Goal: Information Seeking & Learning: Learn about a topic

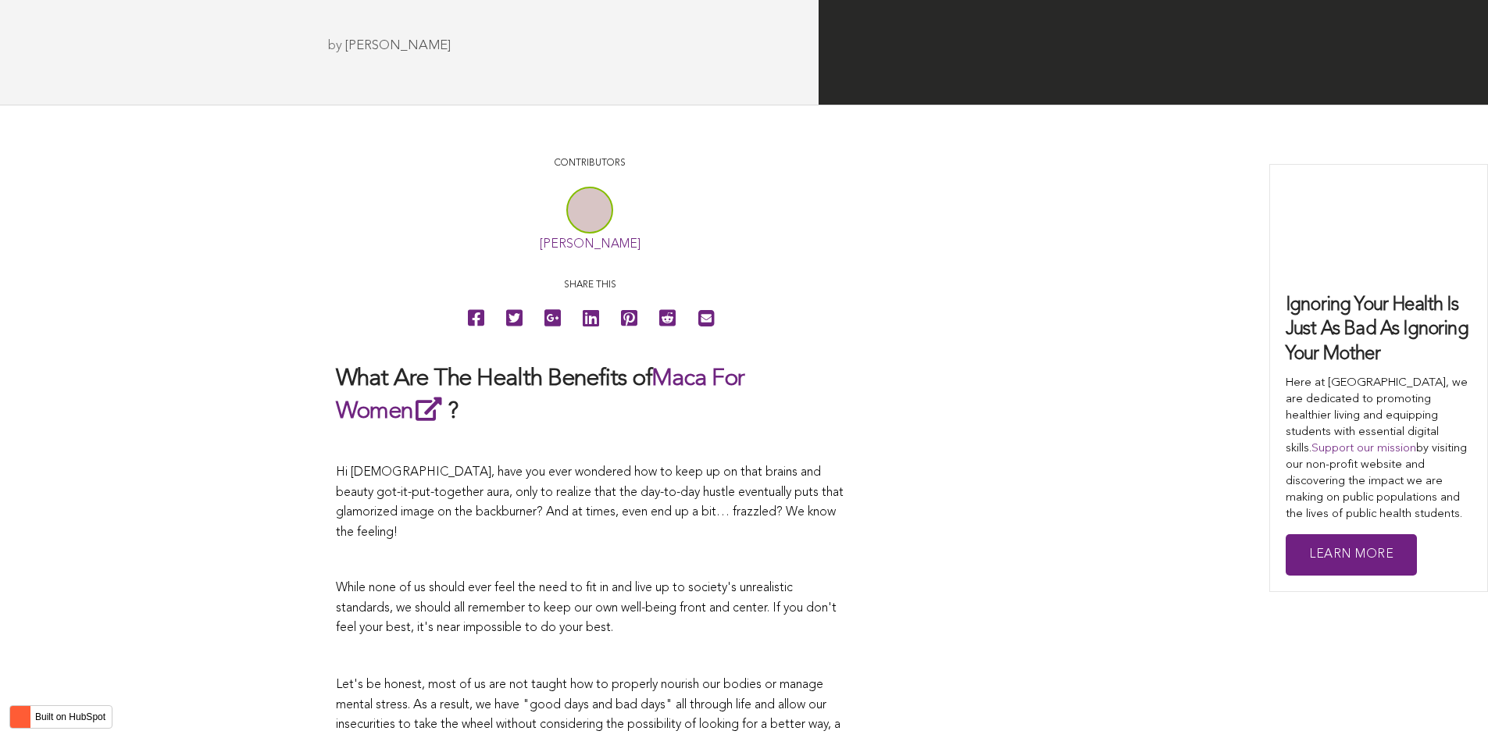
scroll to position [3911, 0]
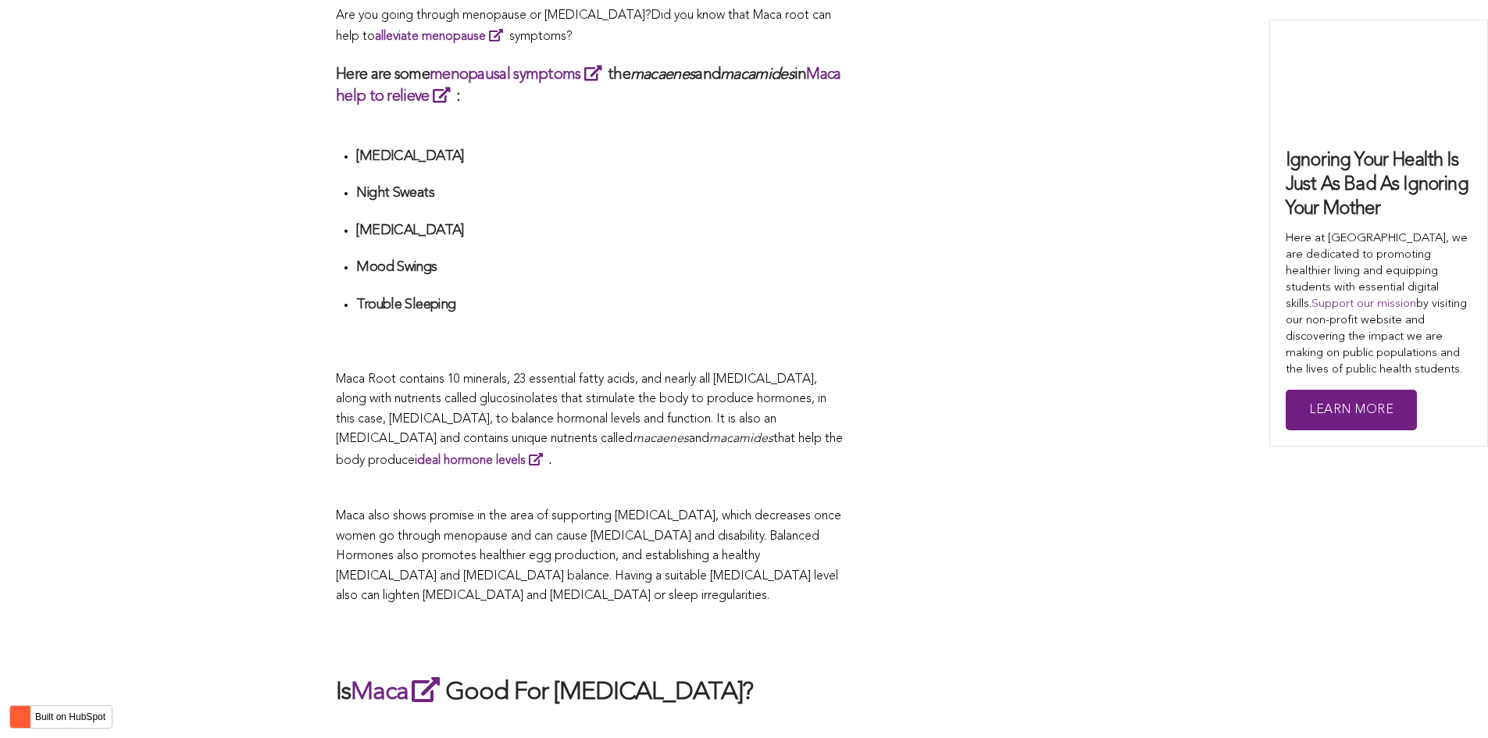
click at [620, 373] on span "Maca Root contains 10 minerals, 23 essential fatty acids, and nearly all [MEDIC…" at bounding box center [581, 409] width 490 height 73
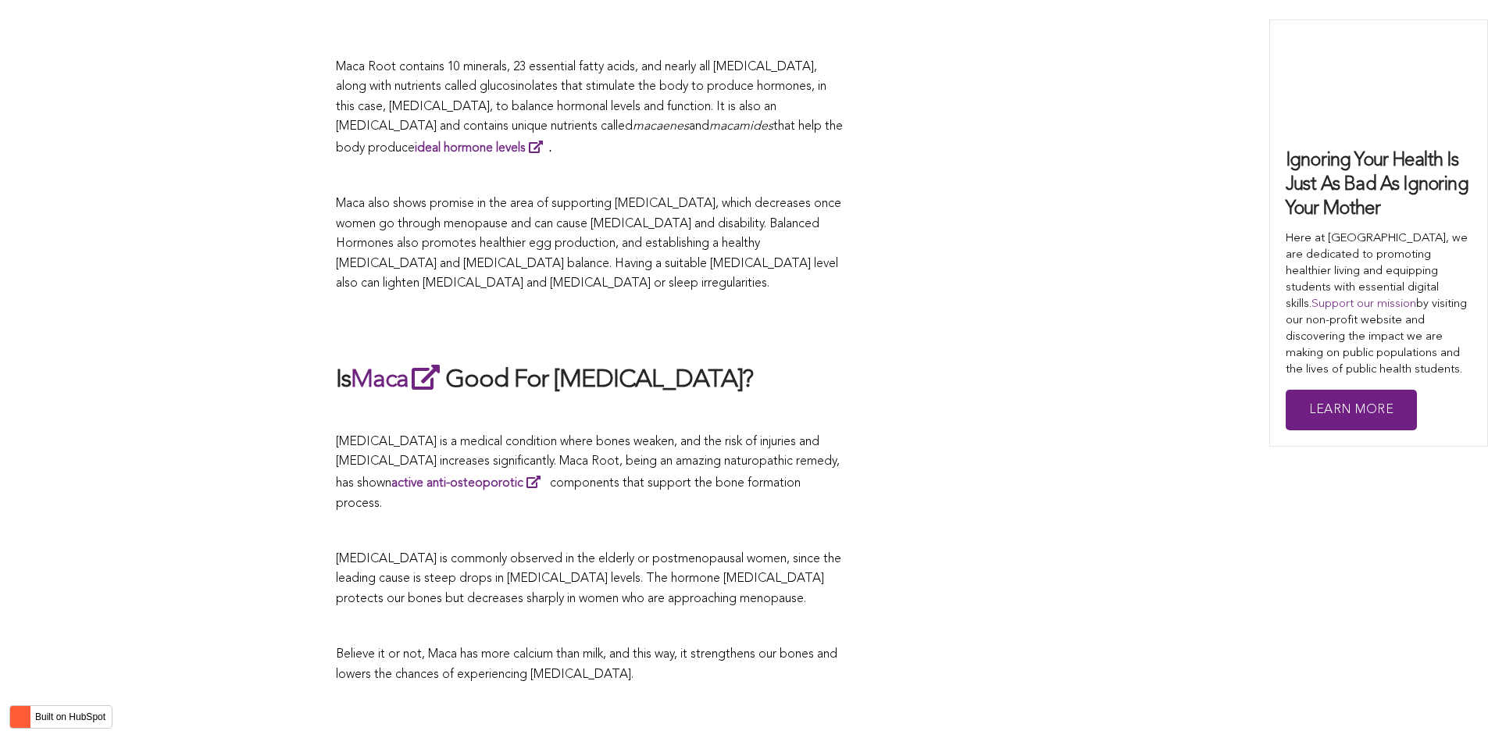
scroll to position [3762, 0]
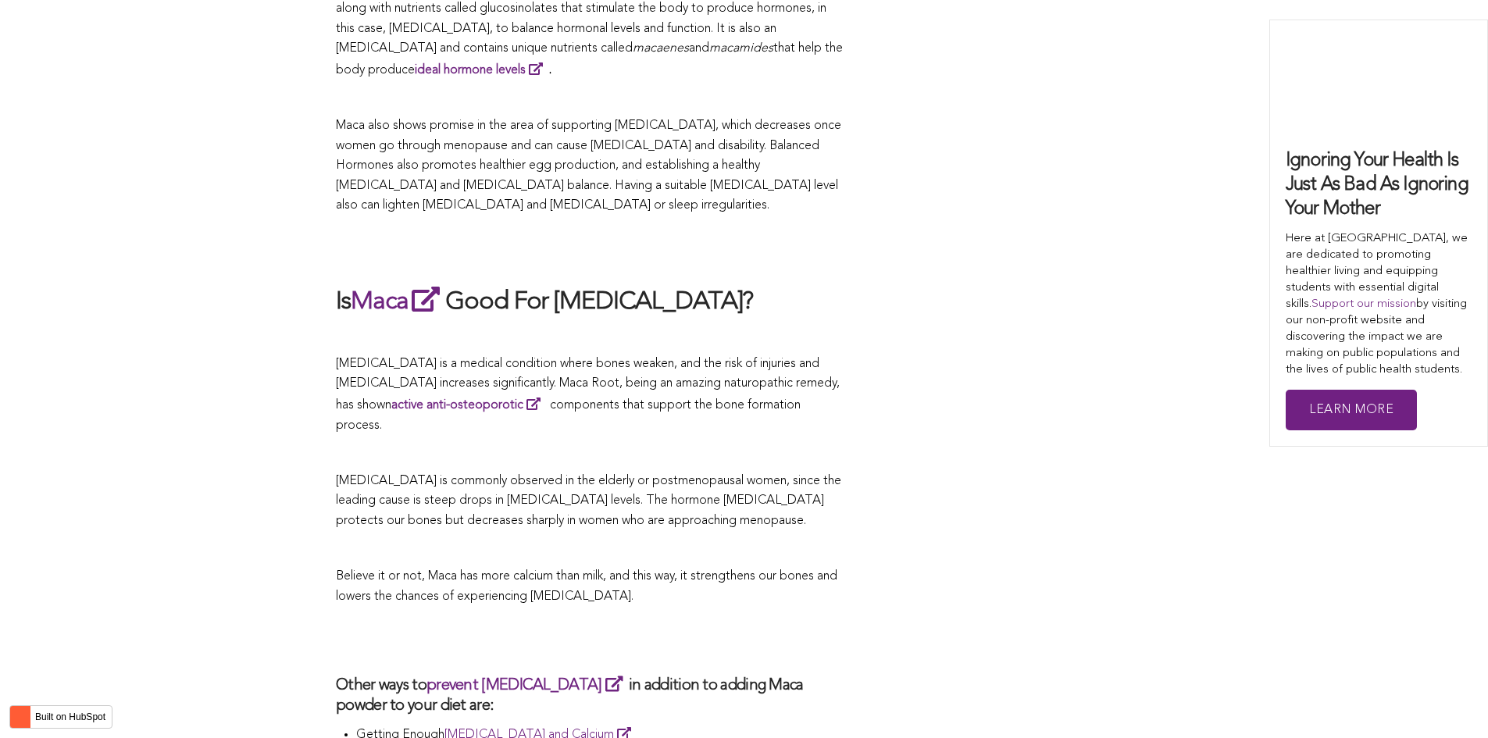
click at [695, 42] on span "that help the body produce ideal hormone levels ." at bounding box center [589, 59] width 507 height 34
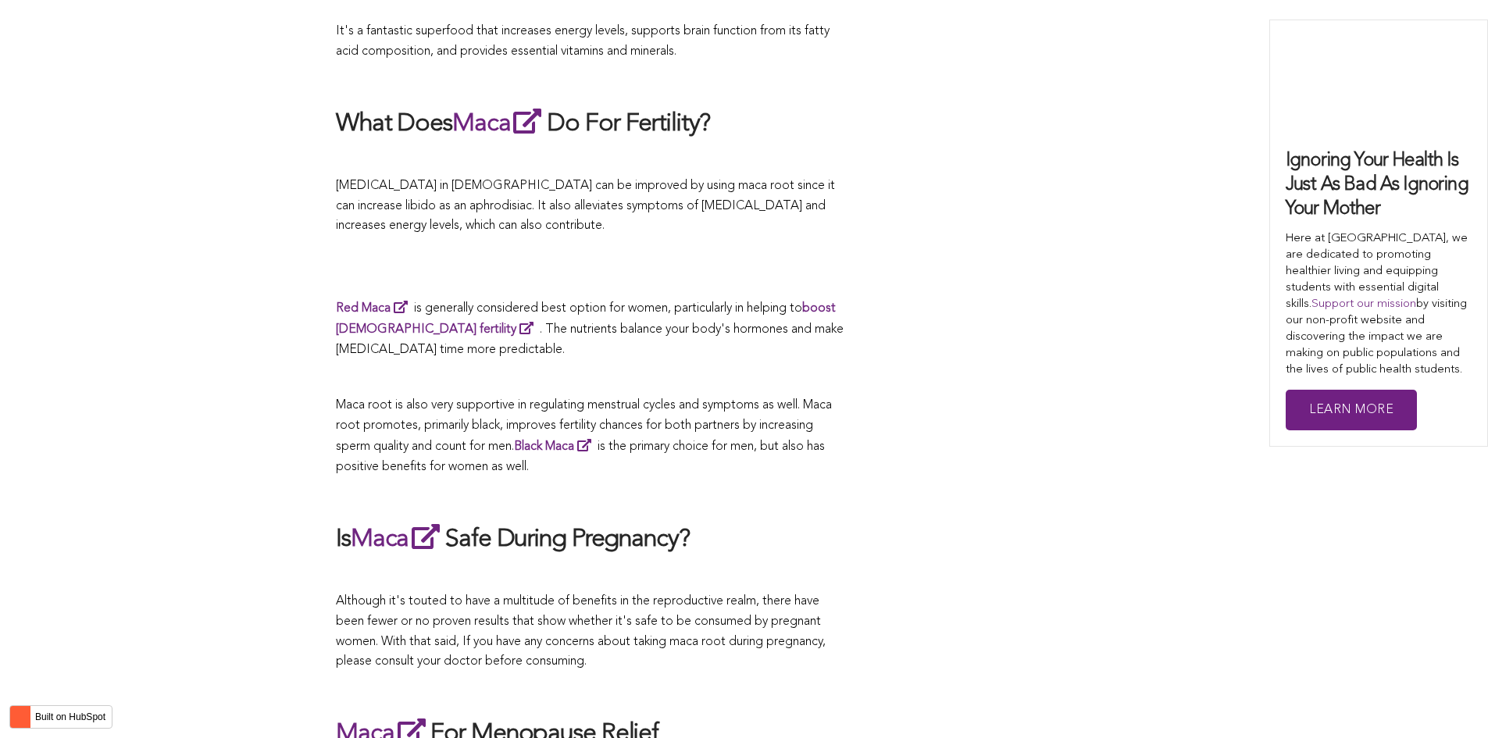
scroll to position [4073, 0]
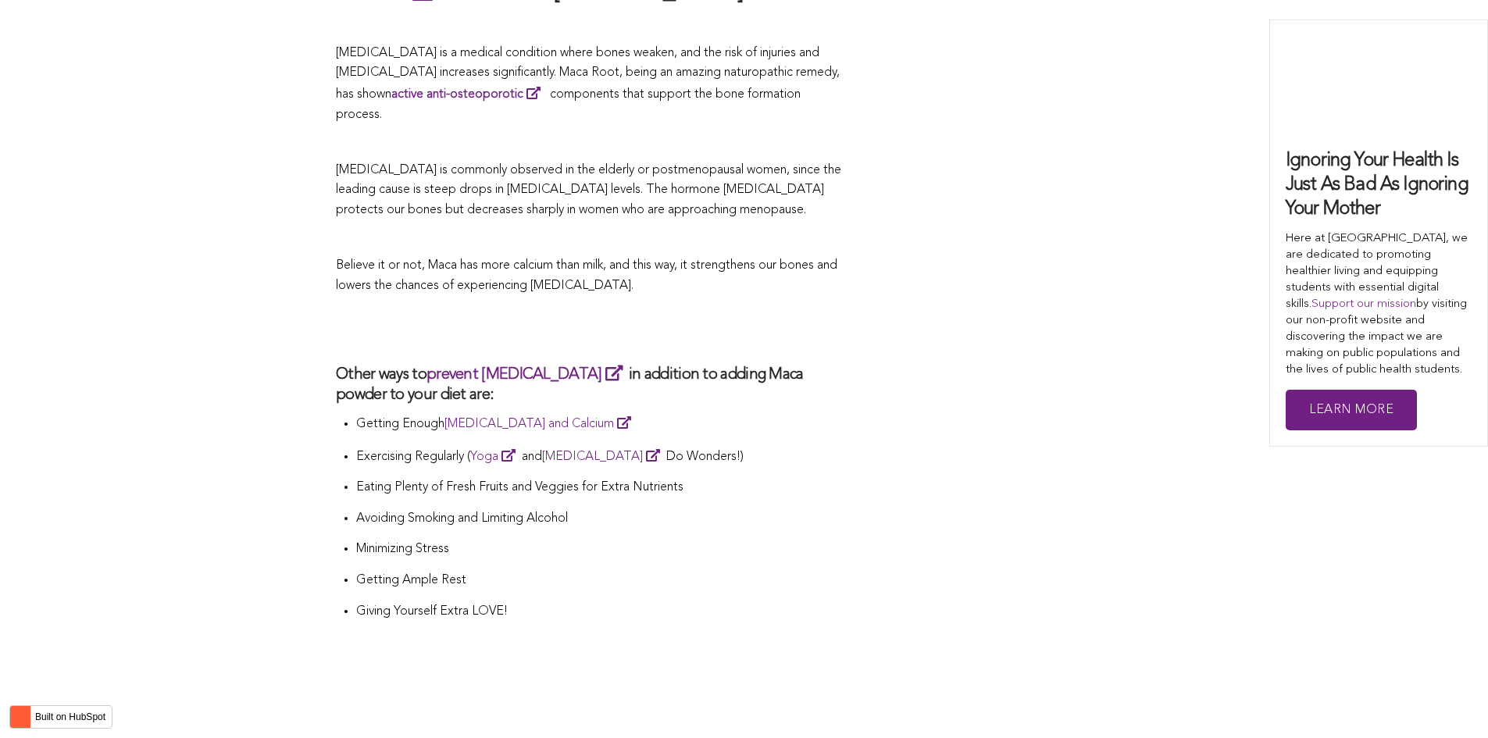
click at [600, 413] on p "Getting Enough [MEDICAL_DATA] and Calcium" at bounding box center [599, 424] width 487 height 22
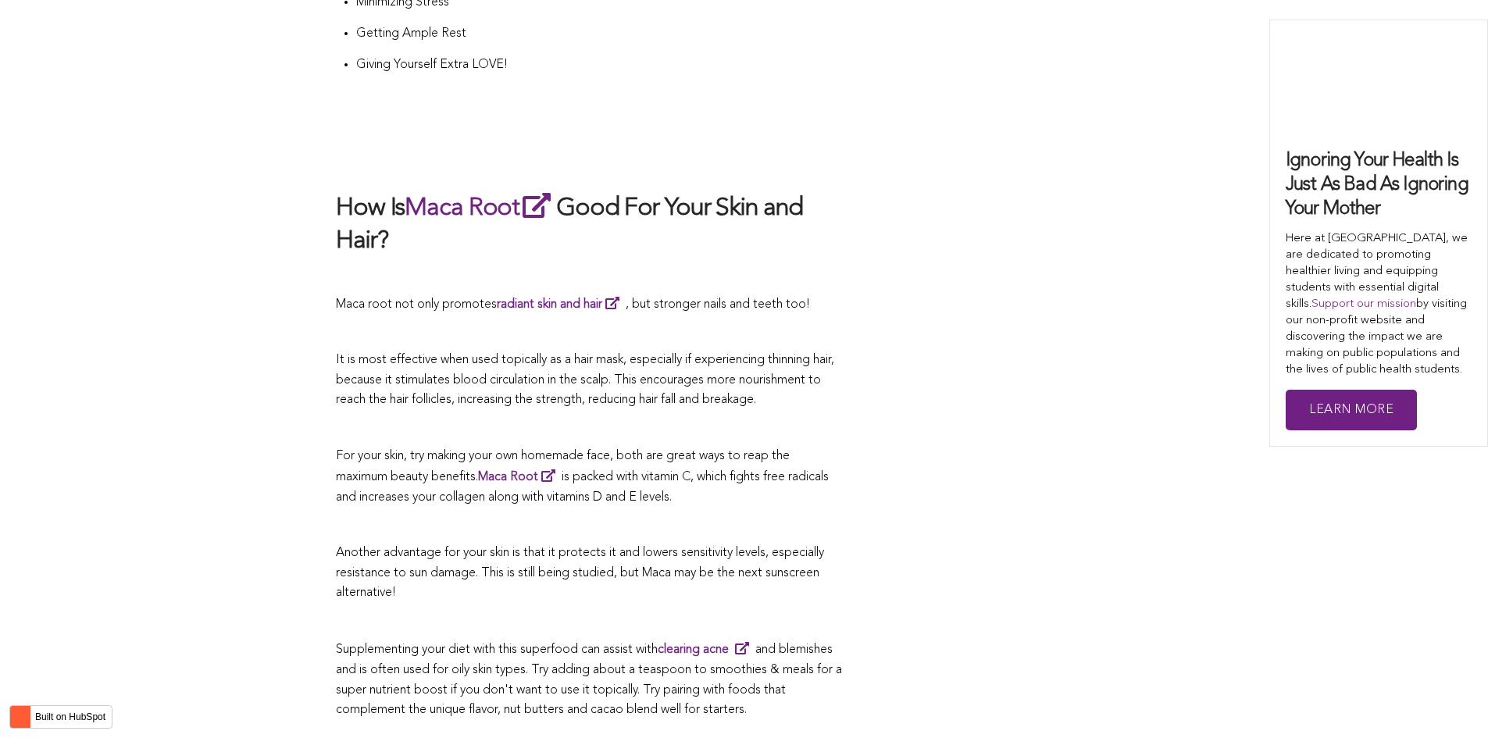
scroll to position [3276, 0]
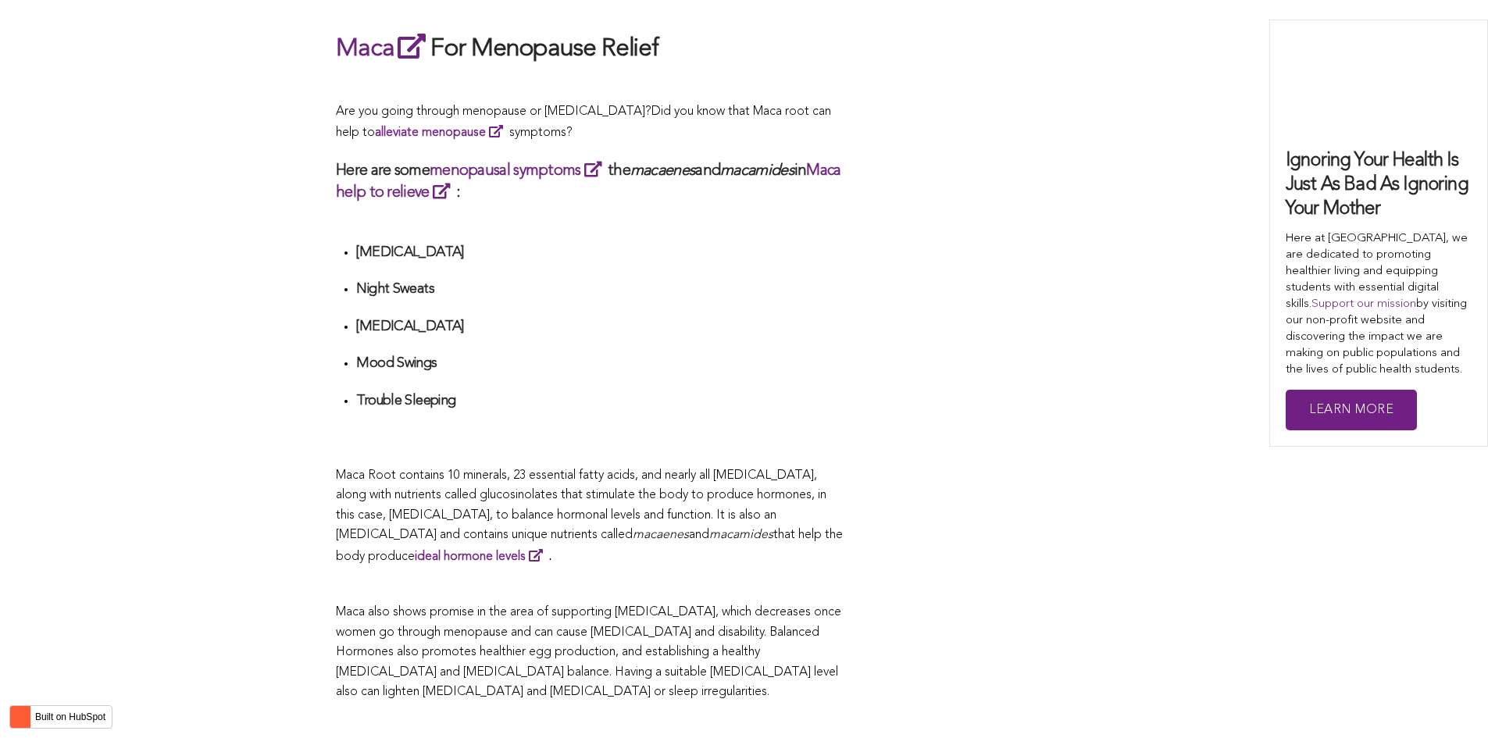
click at [643, 392] on h4 "Trouble Sleeping" at bounding box center [599, 401] width 487 height 18
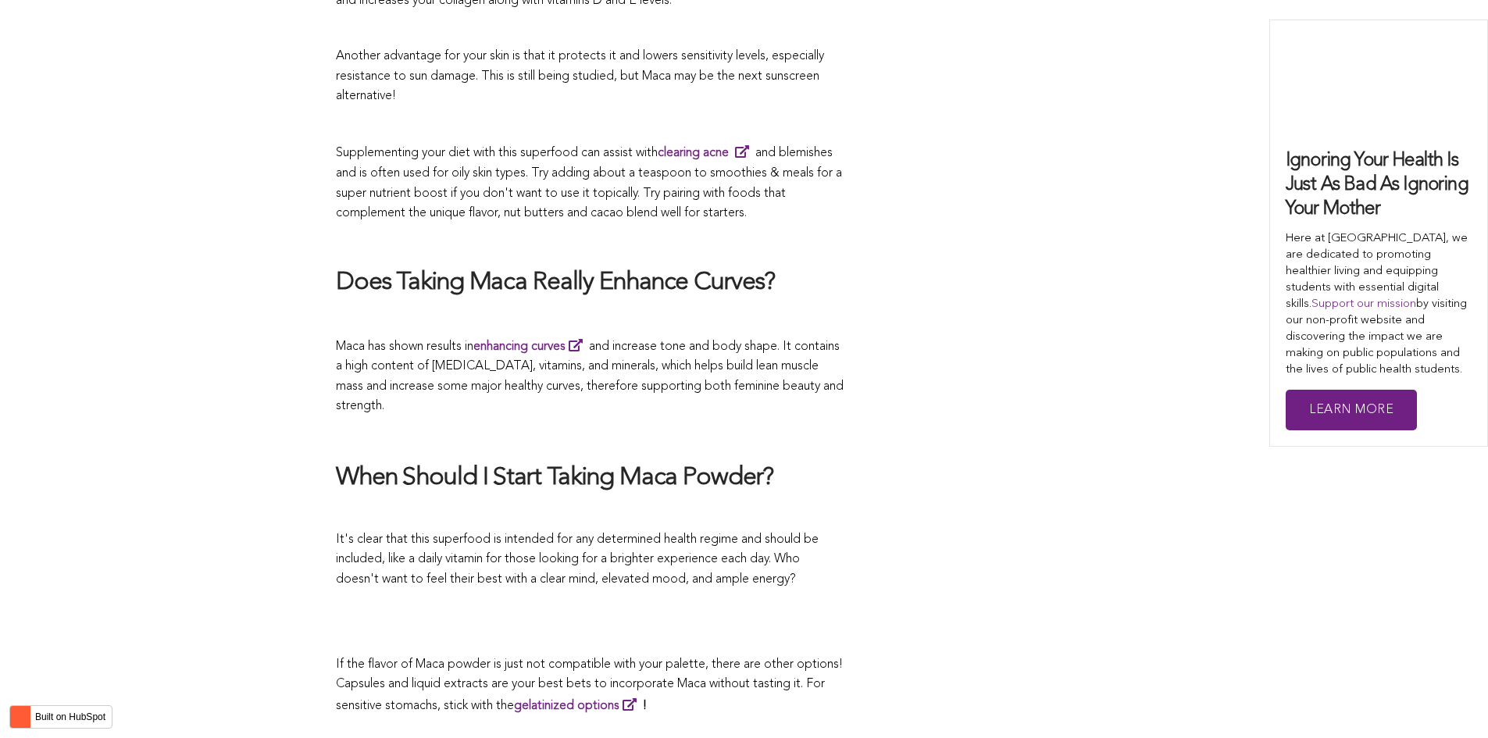
click at [551, 425] on p at bounding box center [590, 436] width 508 height 22
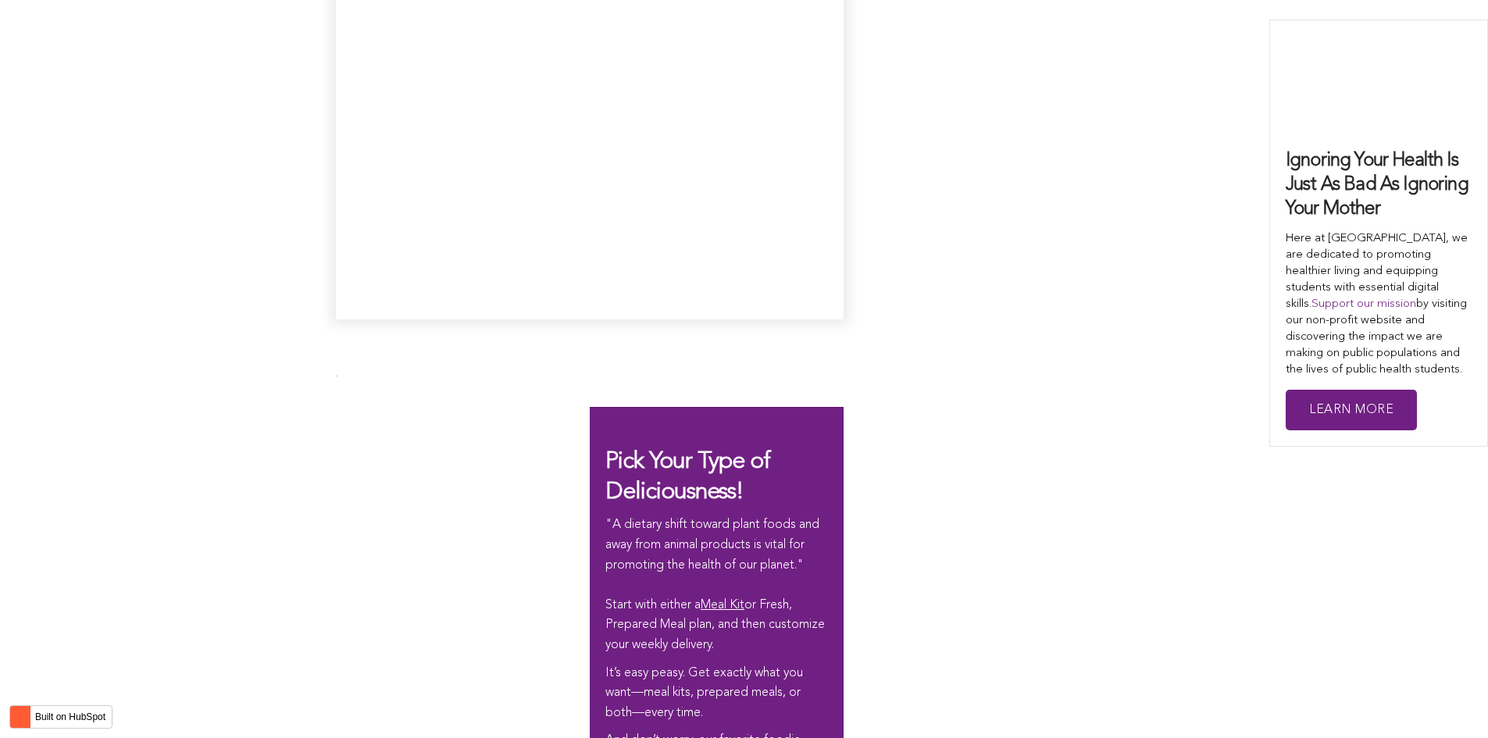
scroll to position [2764, 0]
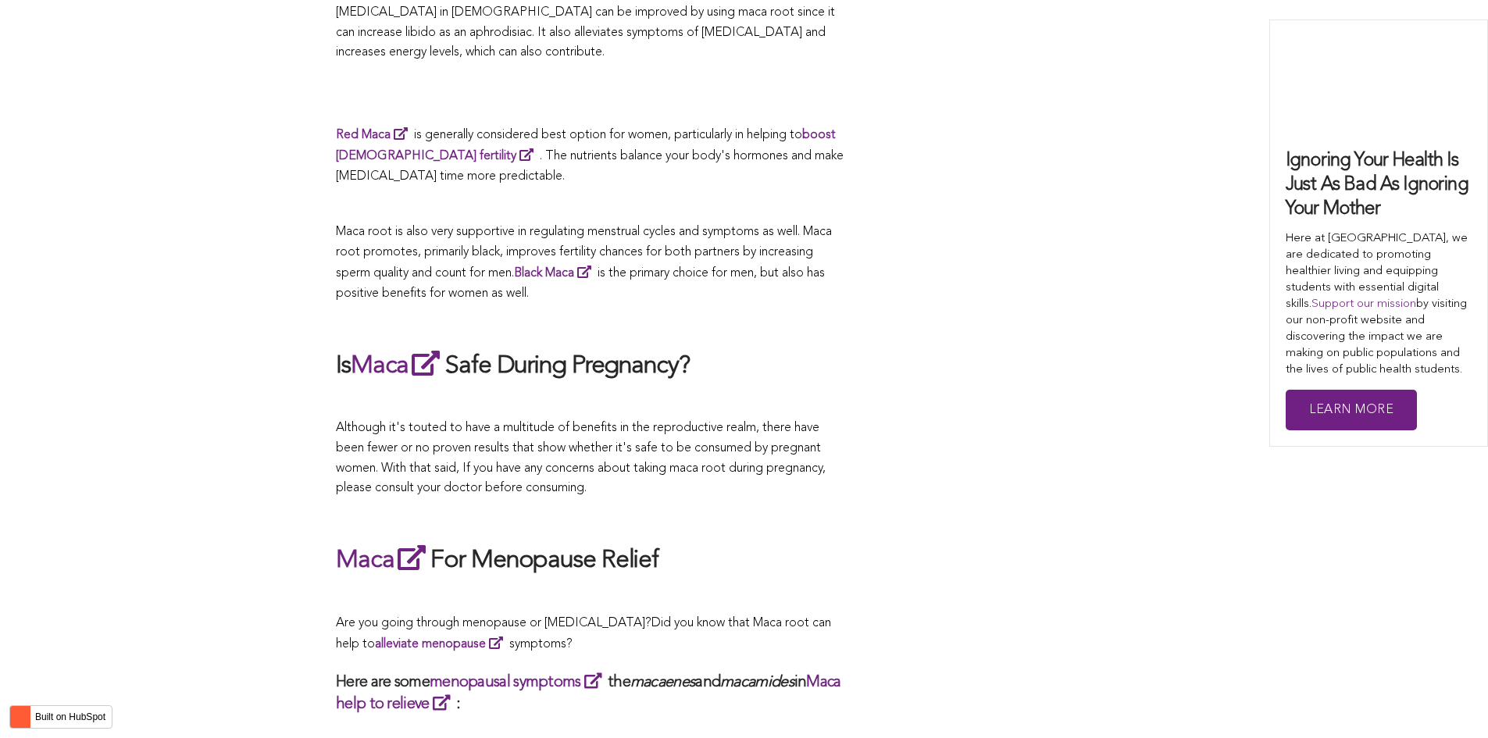
click at [868, 369] on div "CONTRIBUTORS [PERSON_NAME] Share this What Are The Health Benefits of Maca For …" at bounding box center [744, 609] width 816 height 5499
click at [969, 504] on div "CONTRIBUTORS [PERSON_NAME] Share this What Are The Health Benefits of Maca For …" at bounding box center [744, 609] width 816 height 5499
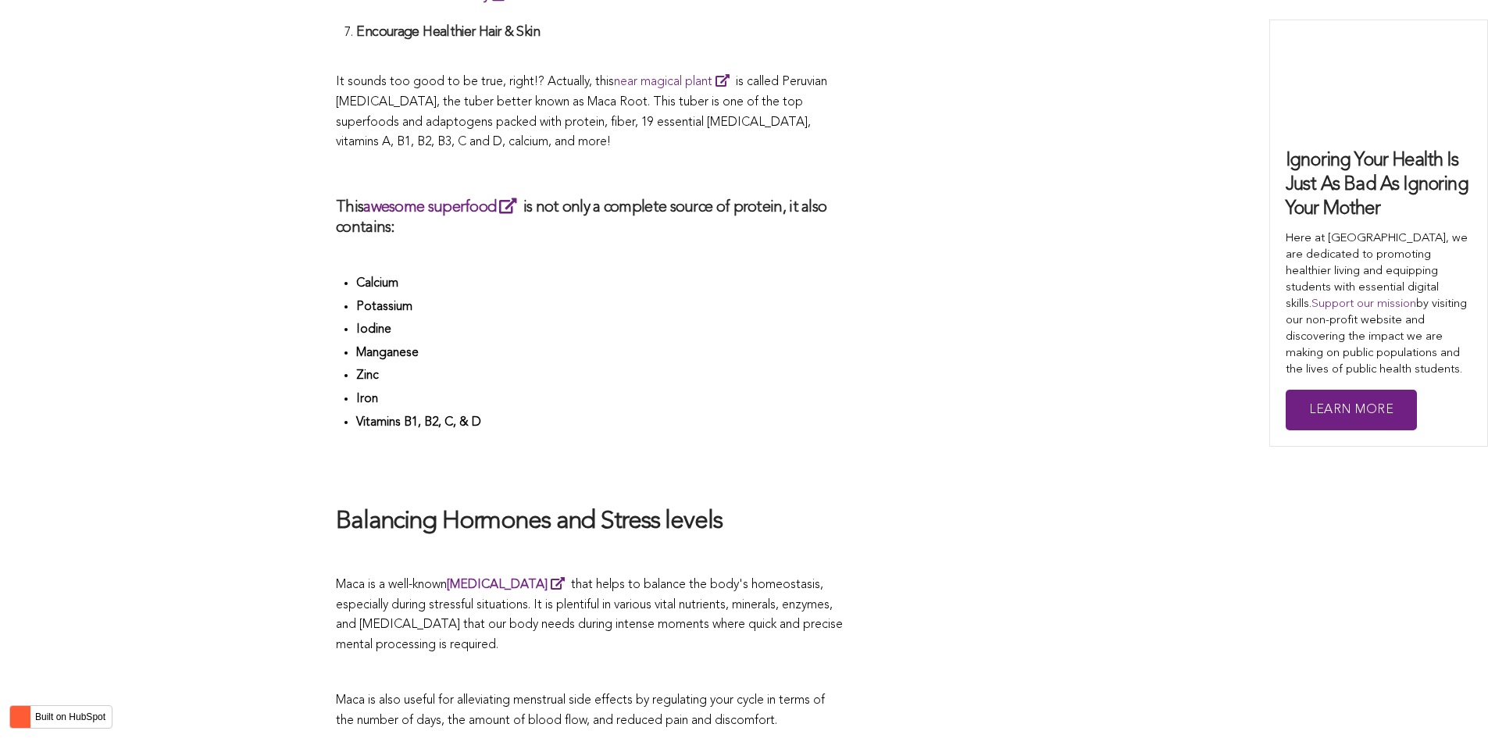
scroll to position [5175, 0]
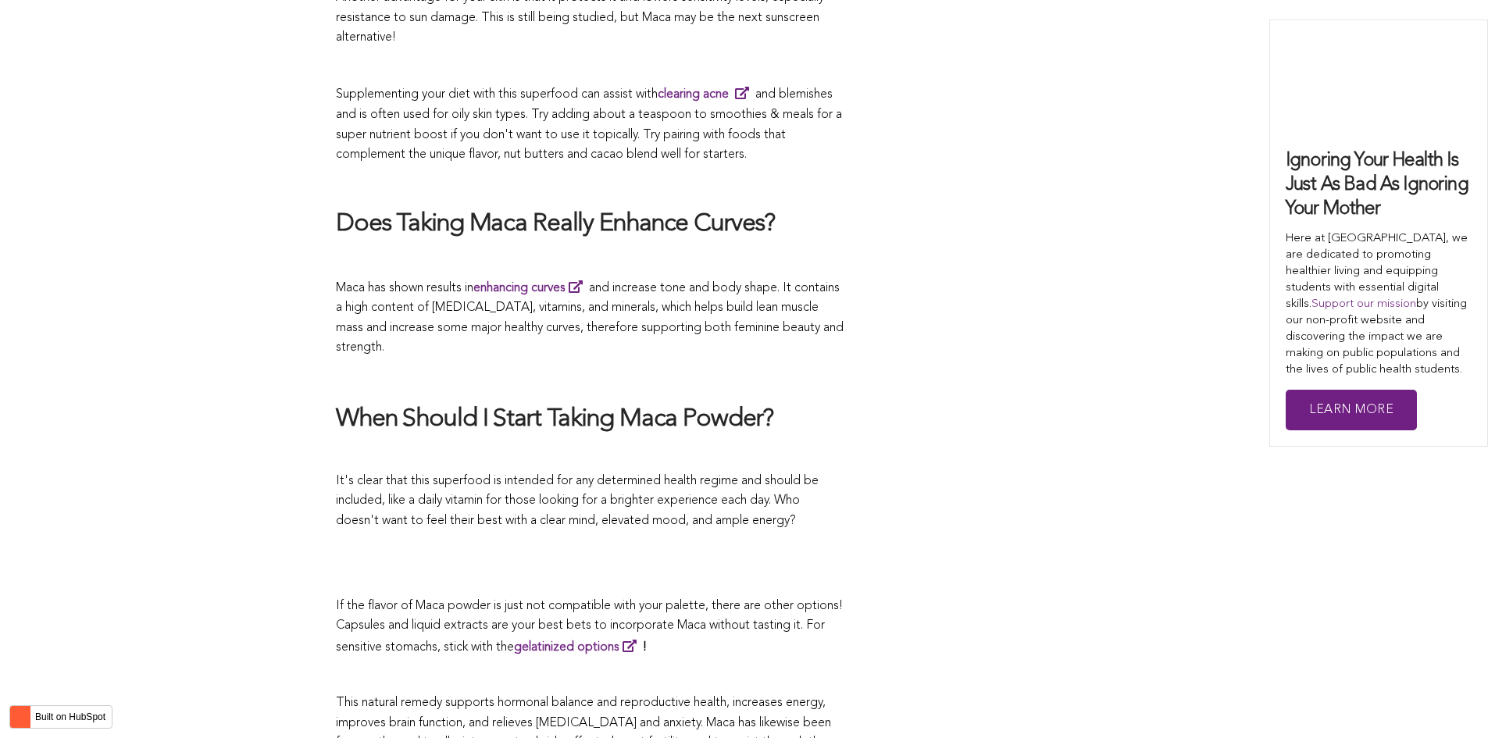
click at [694, 404] on h2 "When Should I Start Taking Maca Powder?" at bounding box center [590, 420] width 508 height 33
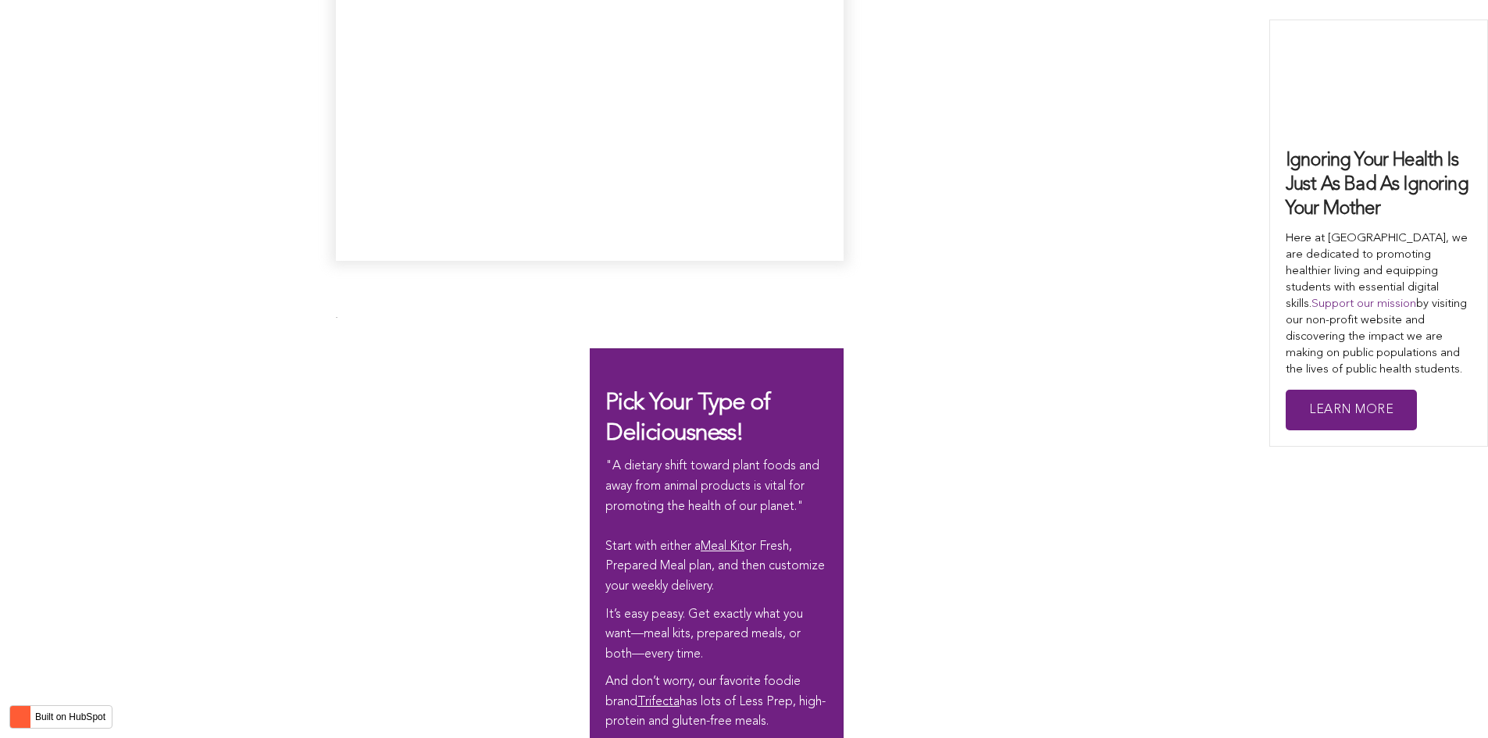
scroll to position [3995, 0]
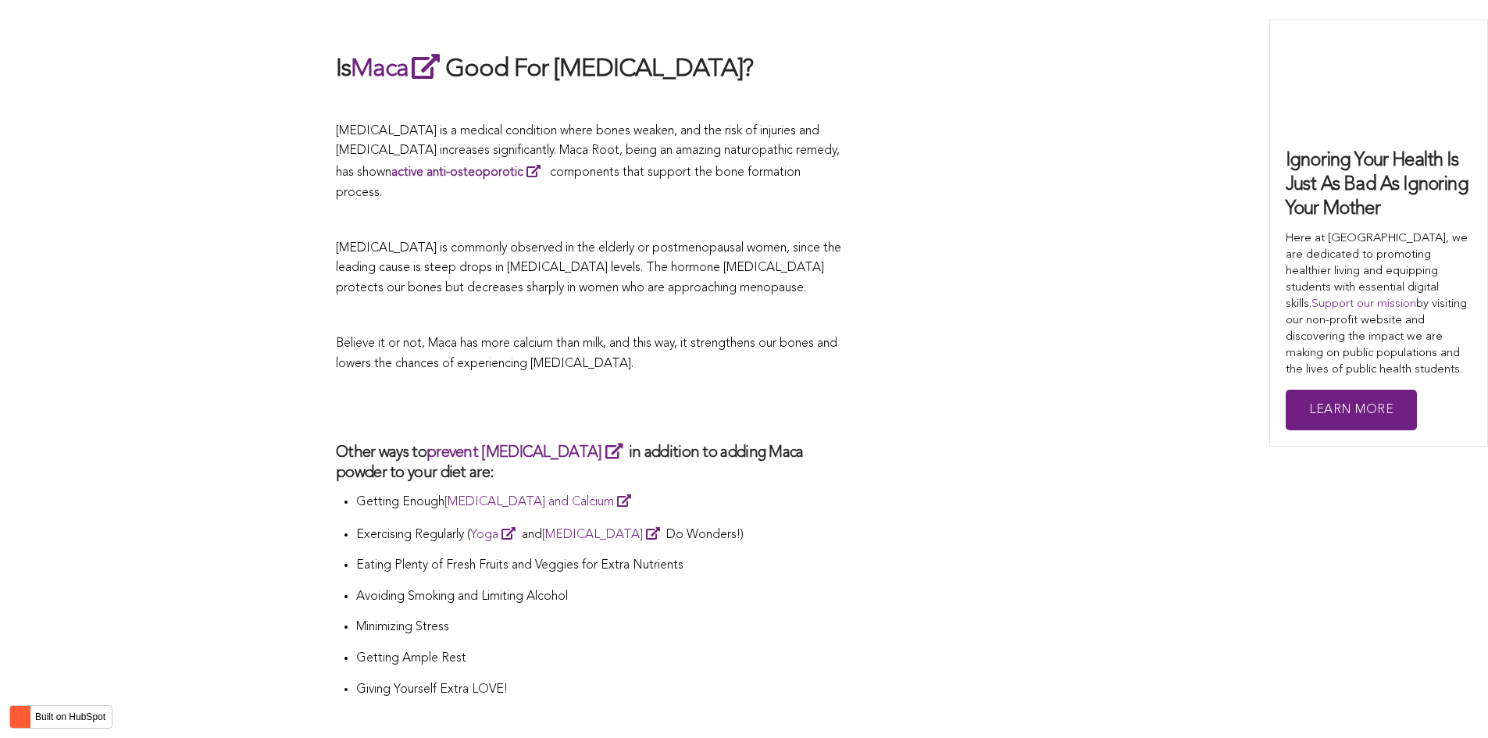
click at [714, 390] on h2 at bounding box center [590, 408] width 508 height 36
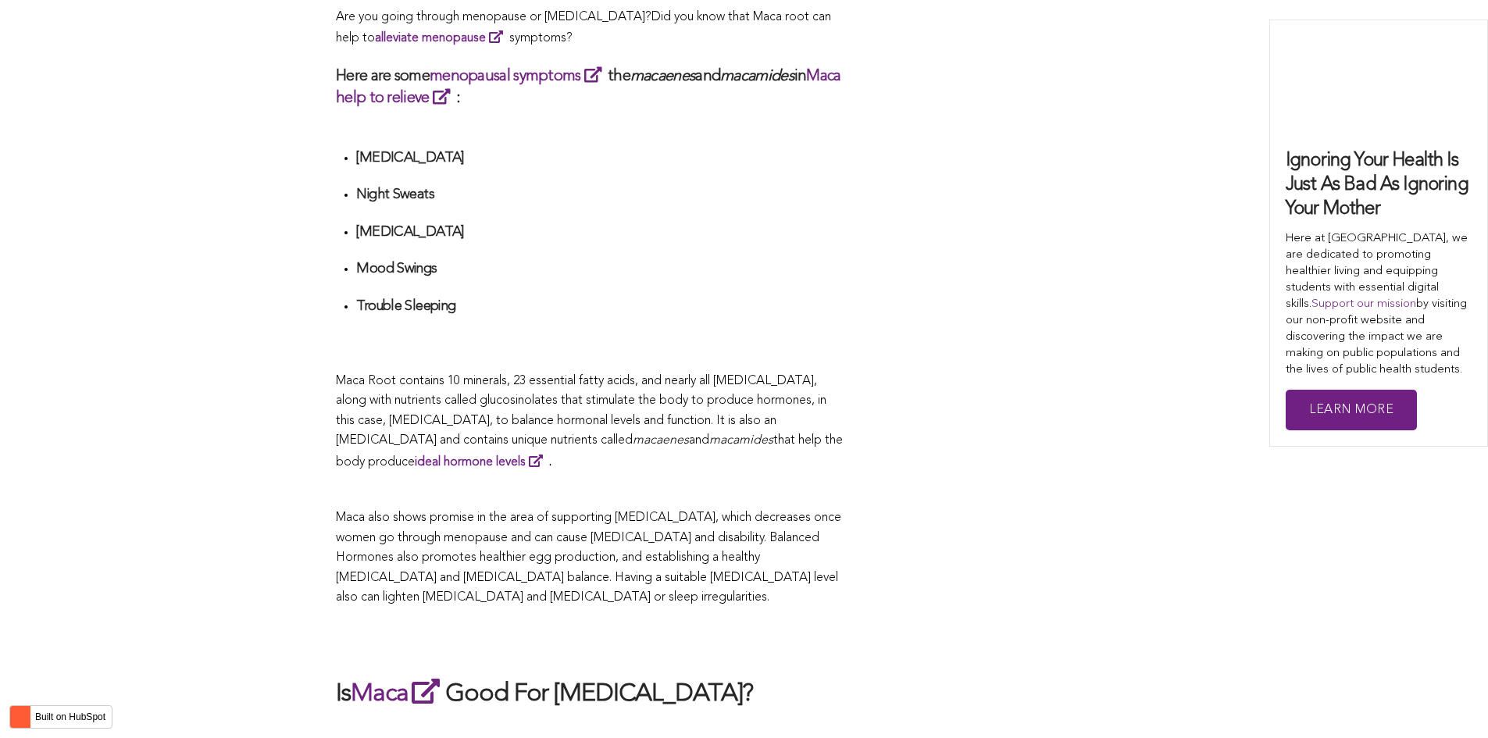
scroll to position [4461, 0]
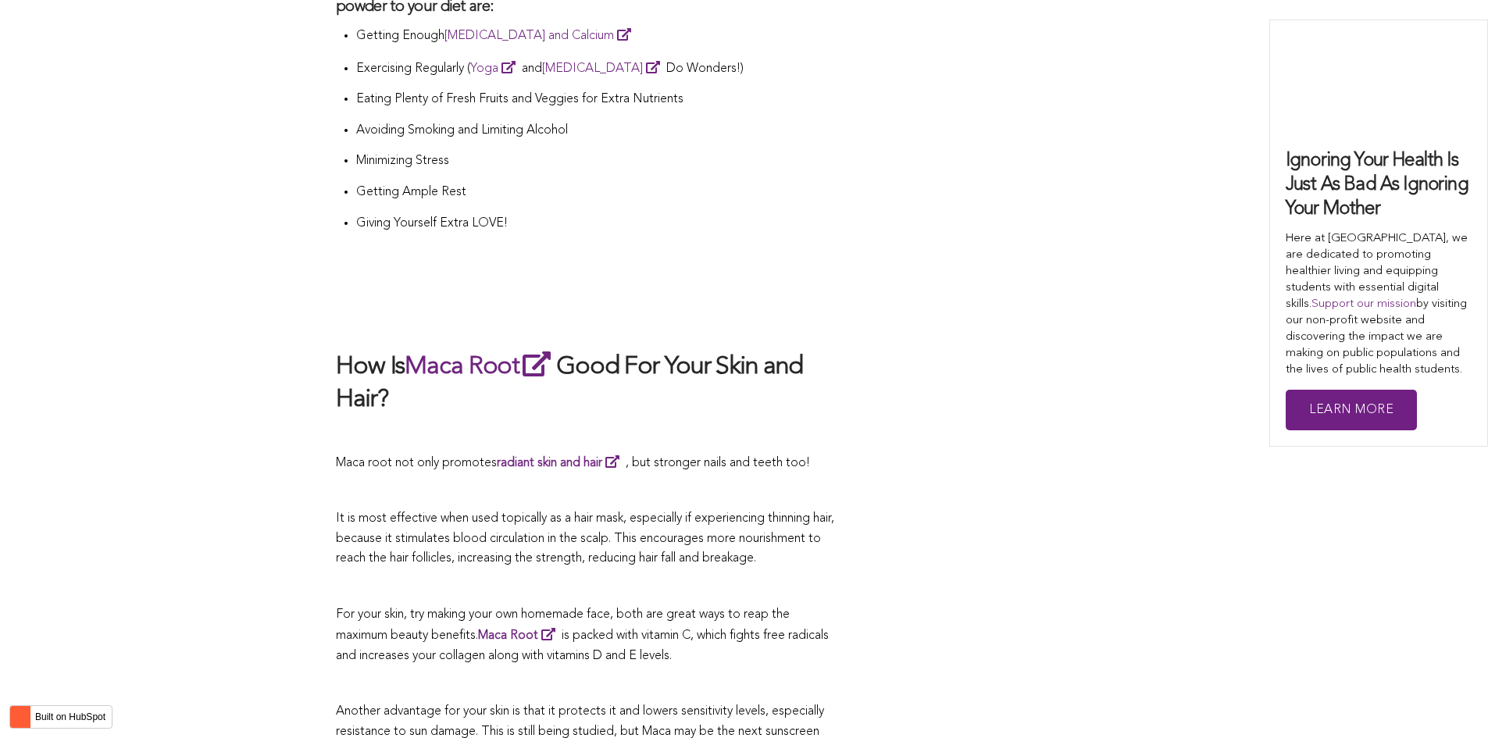
click at [615, 424] on p at bounding box center [590, 434] width 508 height 20
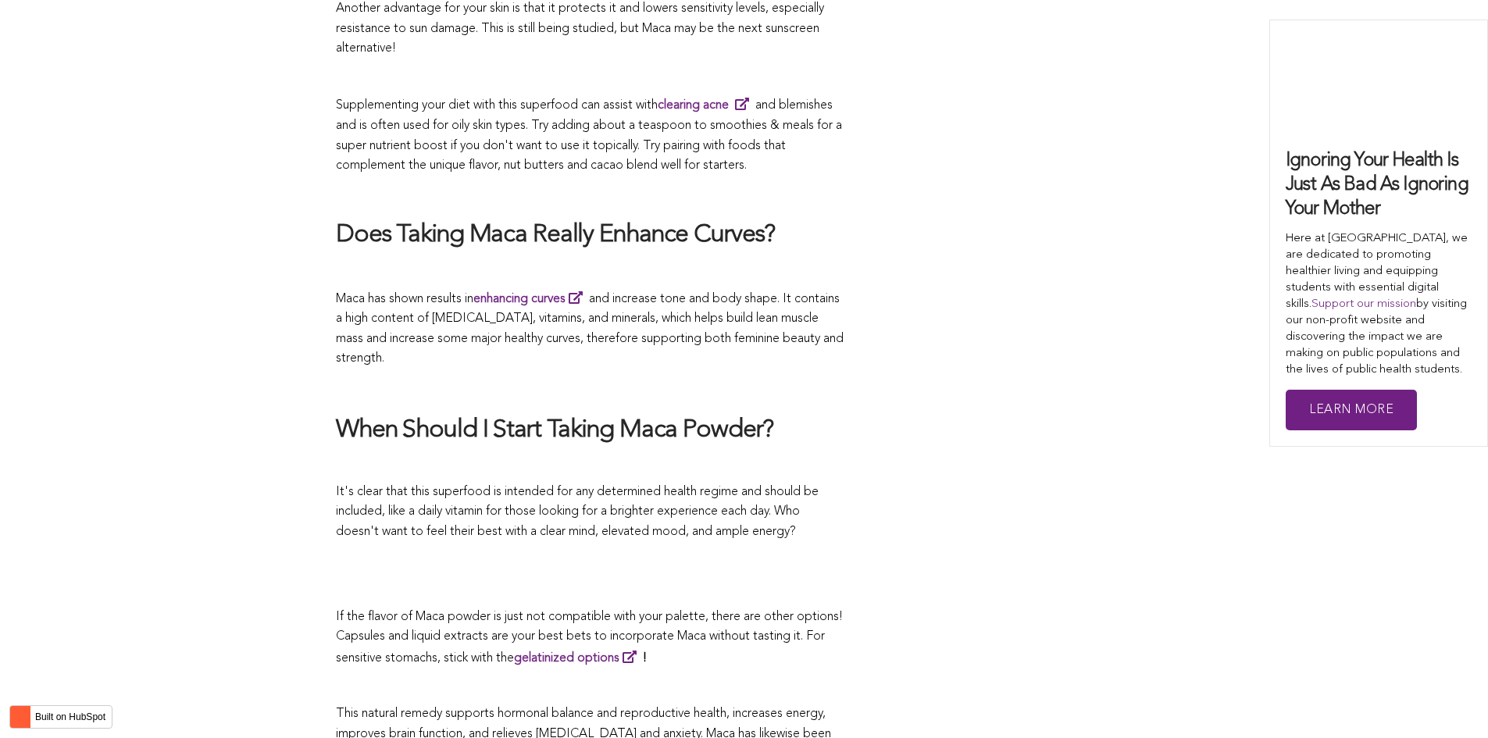
scroll to position [4551, 0]
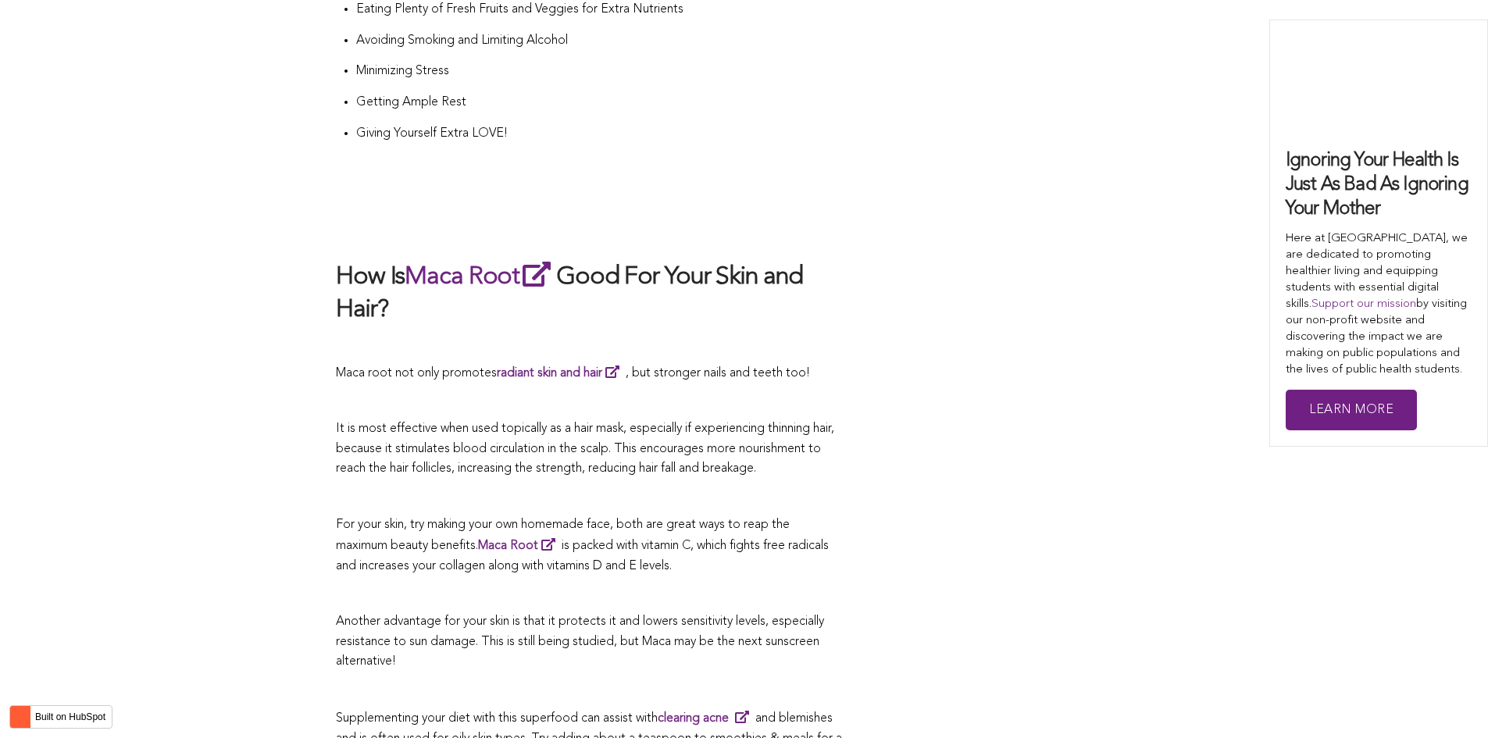
click at [590, 422] on span "It is most effective when used topically as a hair mask, especially if experien…" at bounding box center [585, 448] width 498 height 52
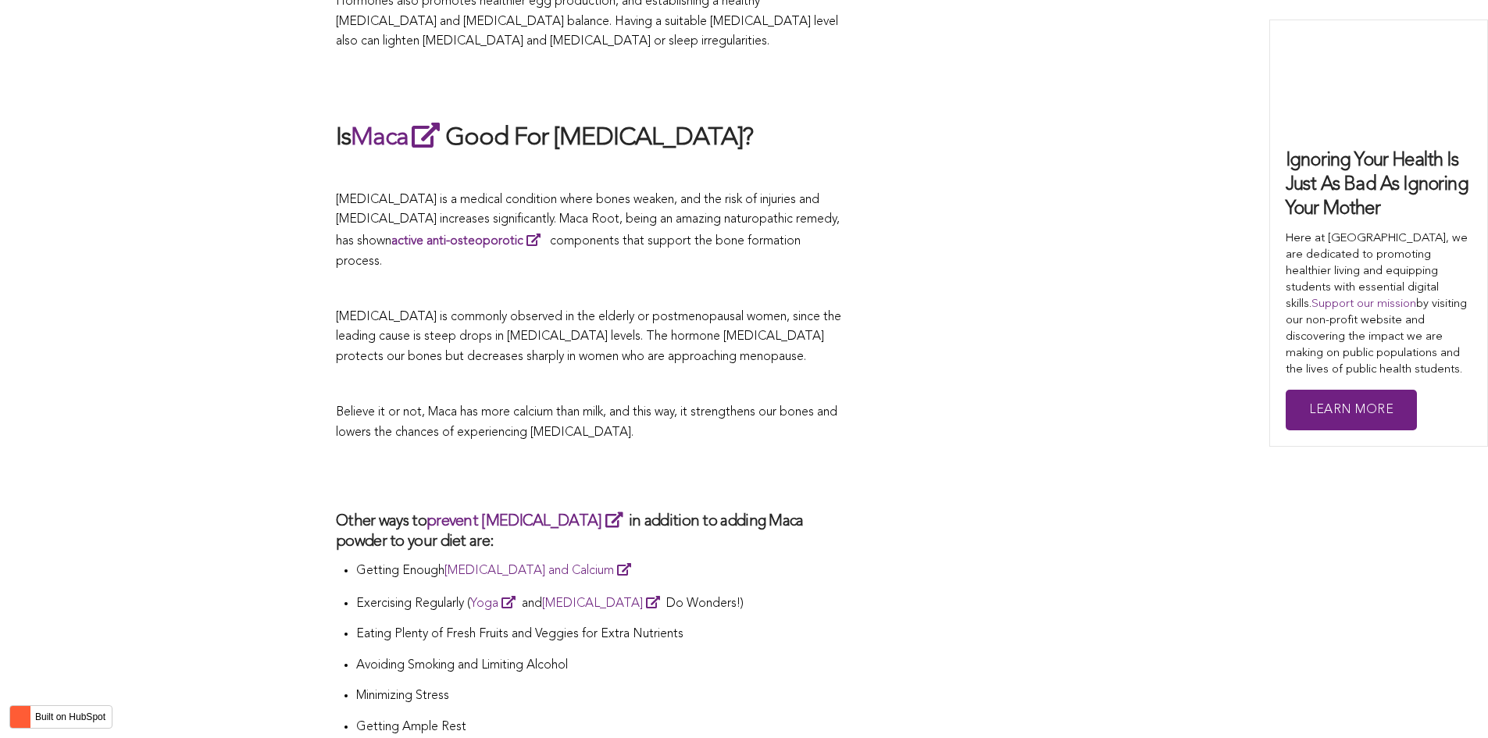
scroll to position [3848, 0]
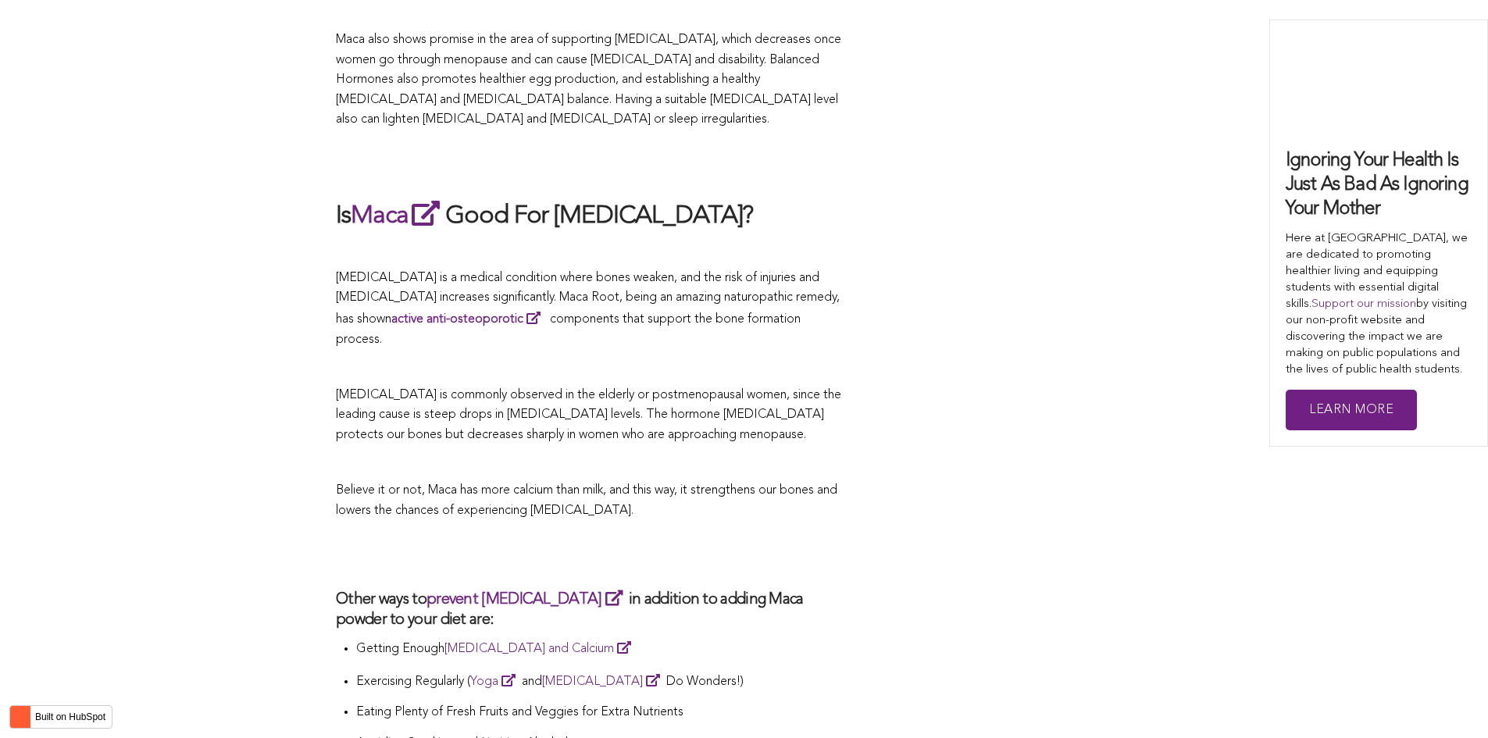
click at [757, 358] on p at bounding box center [590, 368] width 508 height 20
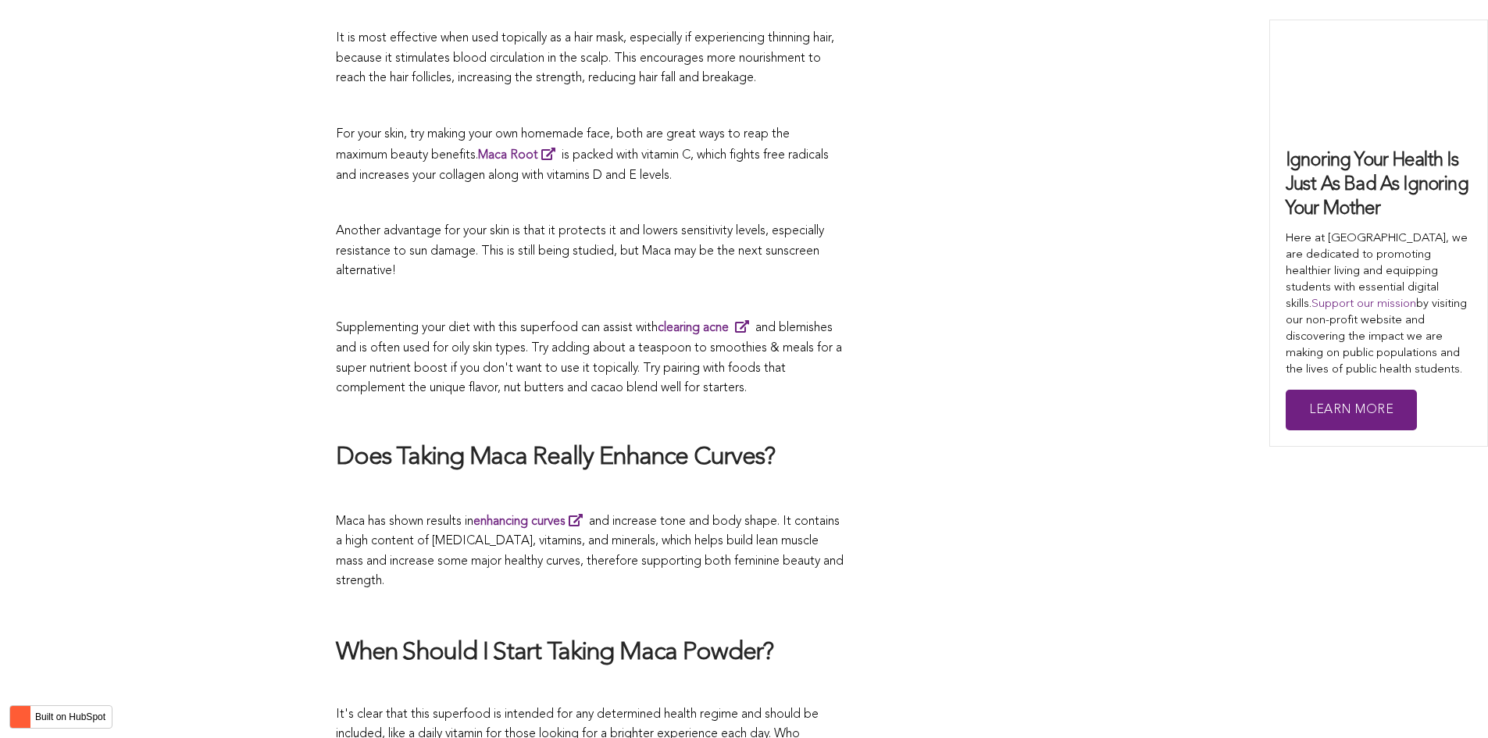
scroll to position [5019, 0]
